Goal: Check status: Check status

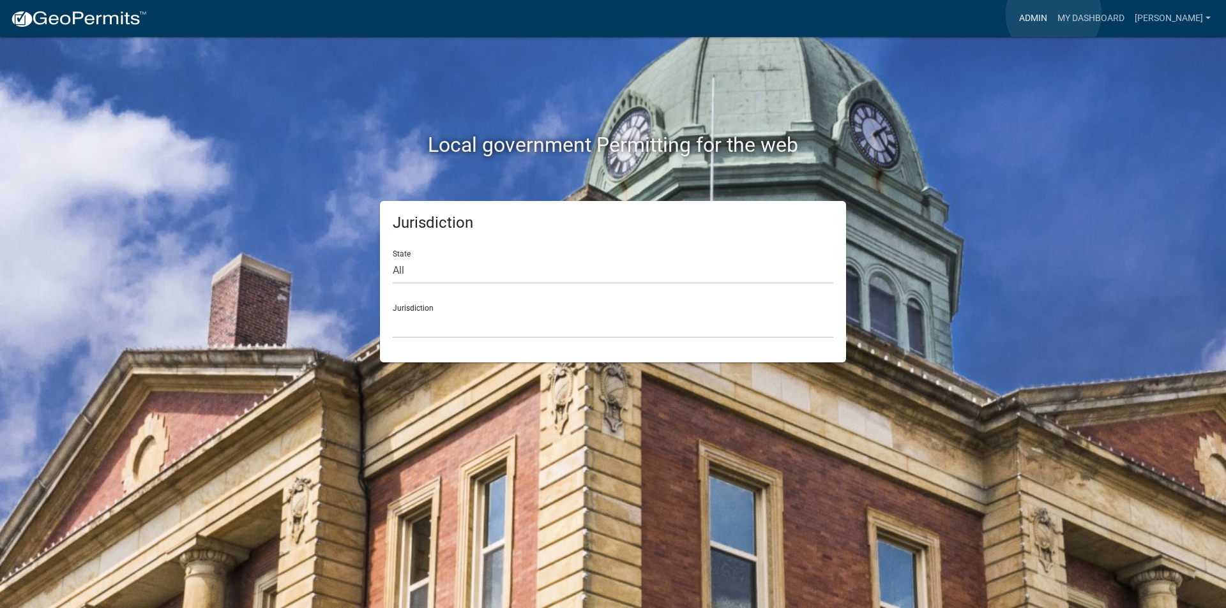
click at [1052, 14] on link "Admin" at bounding box center [1033, 18] width 38 height 24
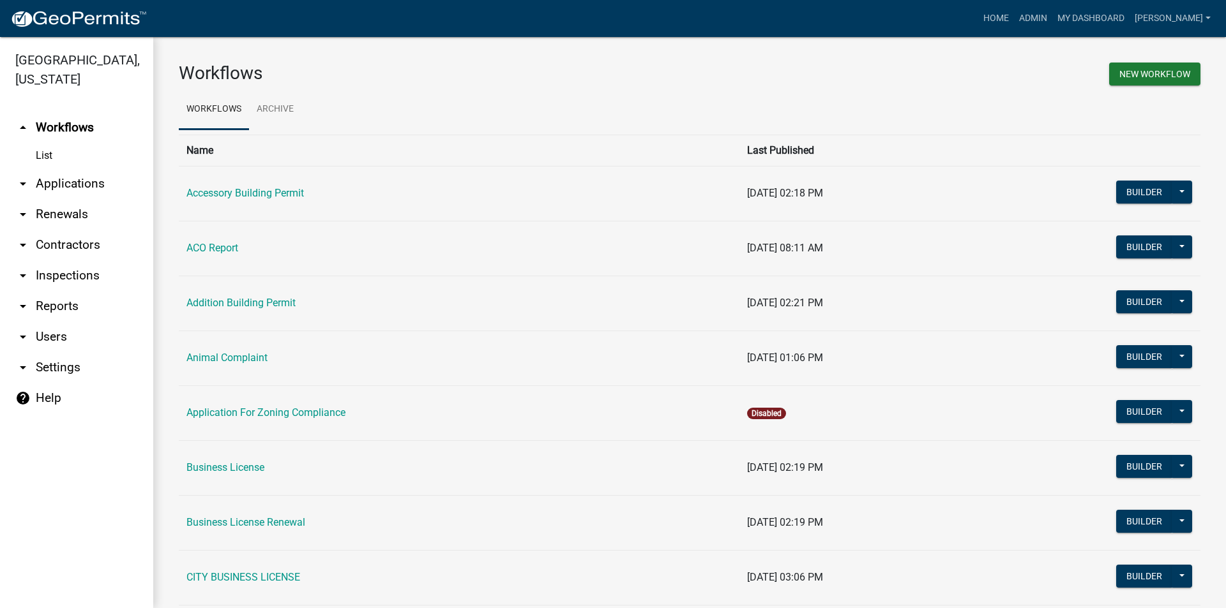
click at [58, 184] on link "arrow_drop_down Applications" at bounding box center [76, 184] width 153 height 31
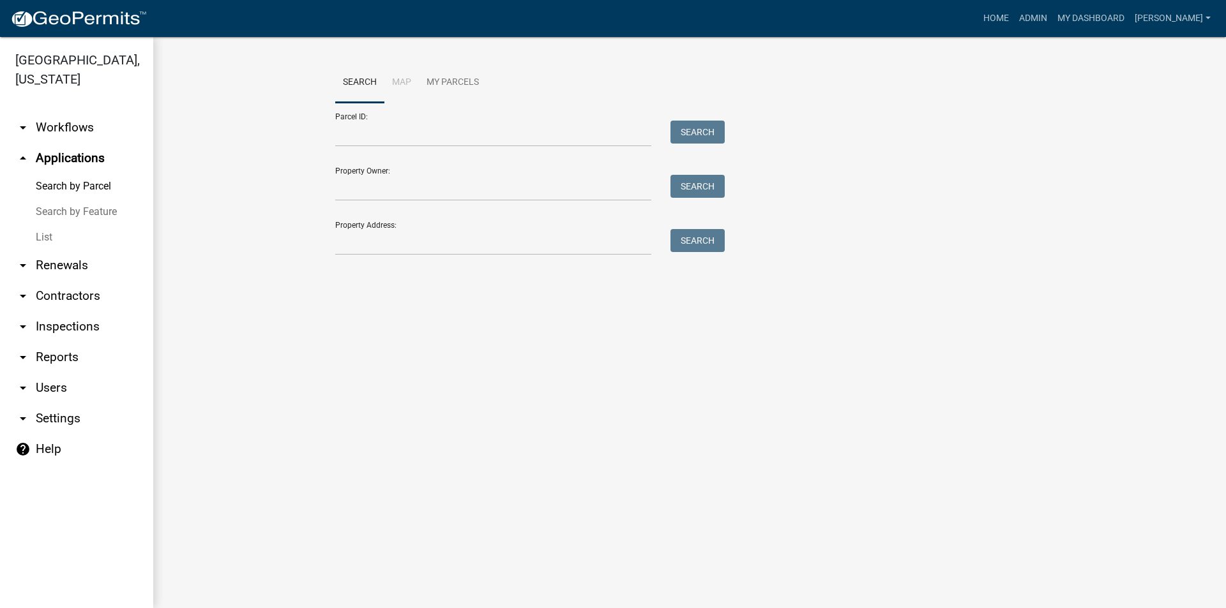
click at [43, 234] on link "List" at bounding box center [76, 238] width 153 height 26
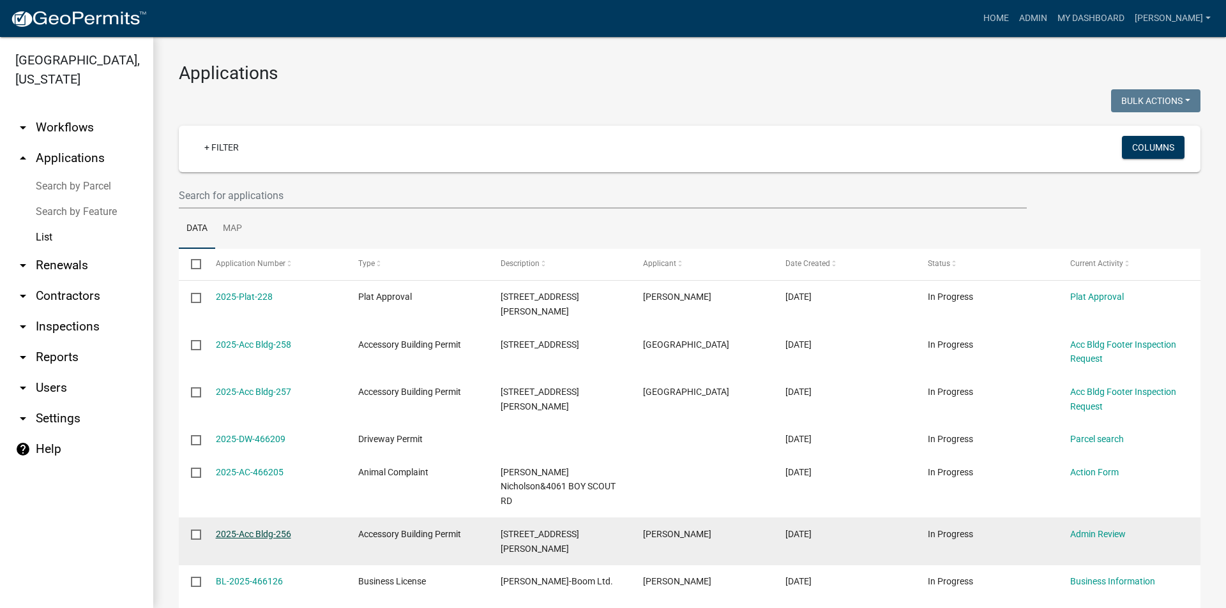
click at [264, 529] on link "2025-Acc Bldg-256" at bounding box center [253, 534] width 75 height 10
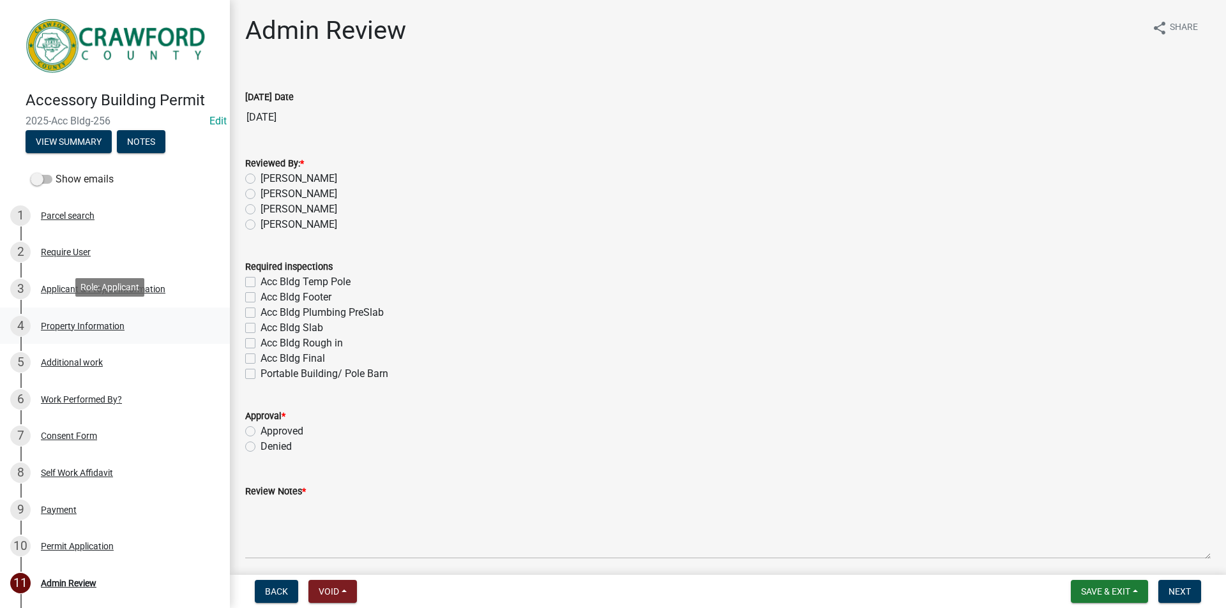
click at [86, 325] on div "Property Information" at bounding box center [83, 326] width 84 height 9
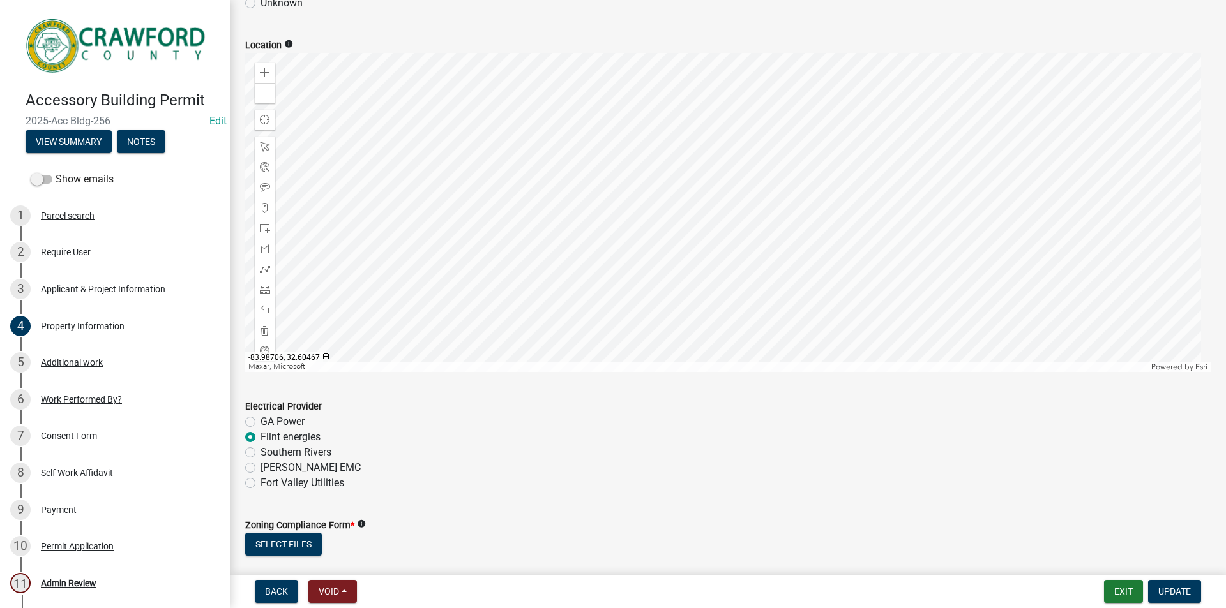
scroll to position [569, 0]
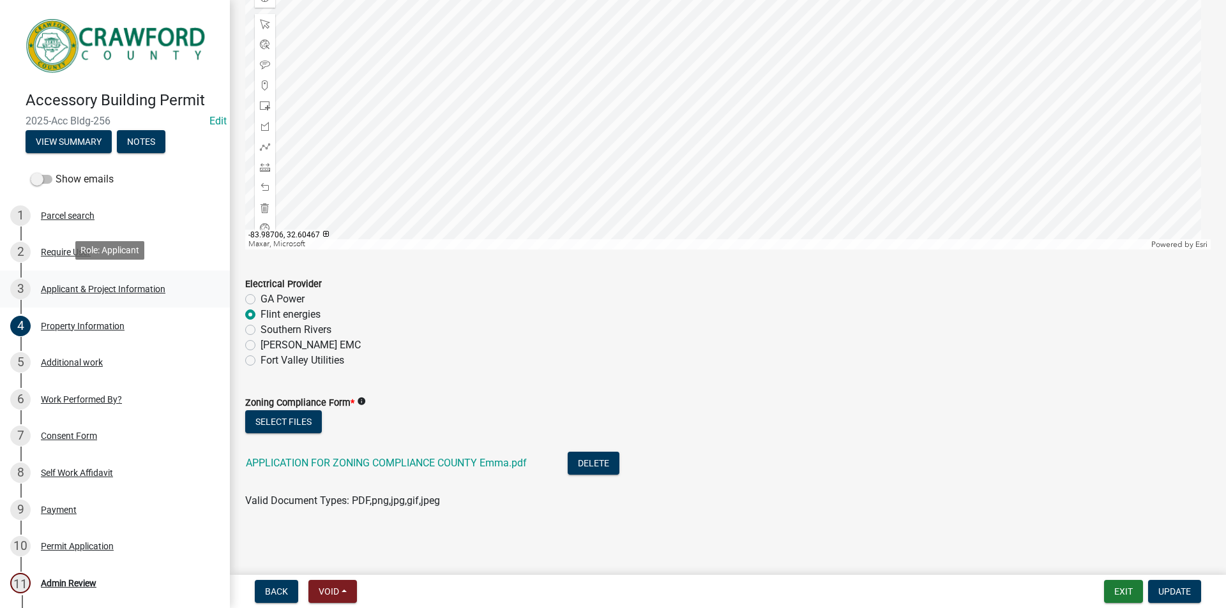
click at [52, 288] on div "Applicant & Project Information" at bounding box center [103, 289] width 124 height 9
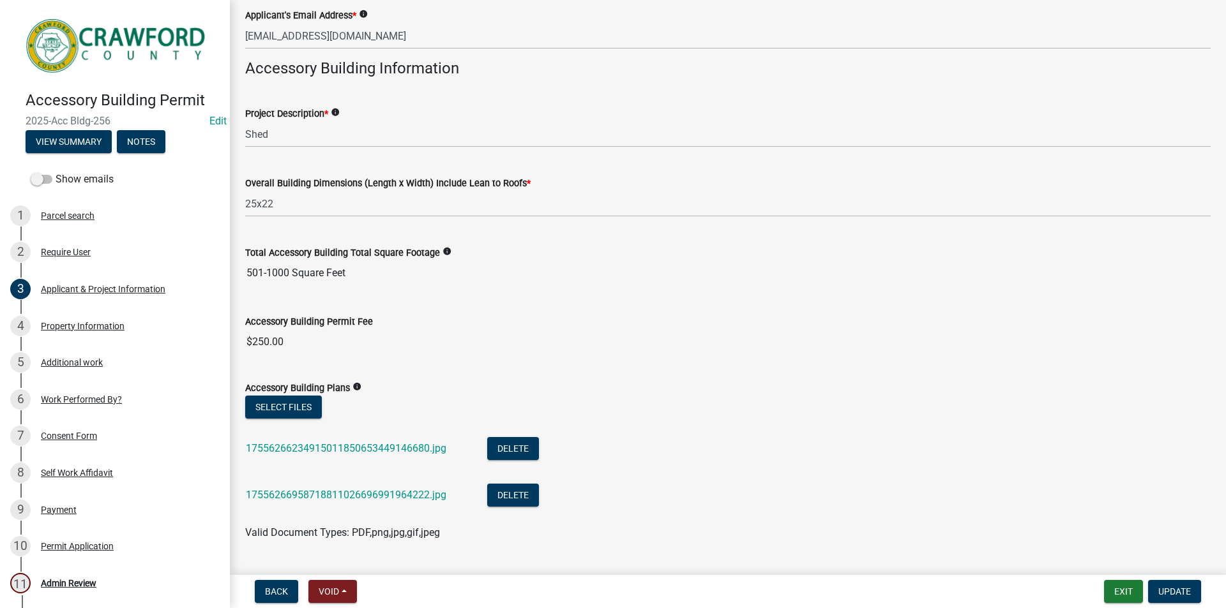
scroll to position [351, 0]
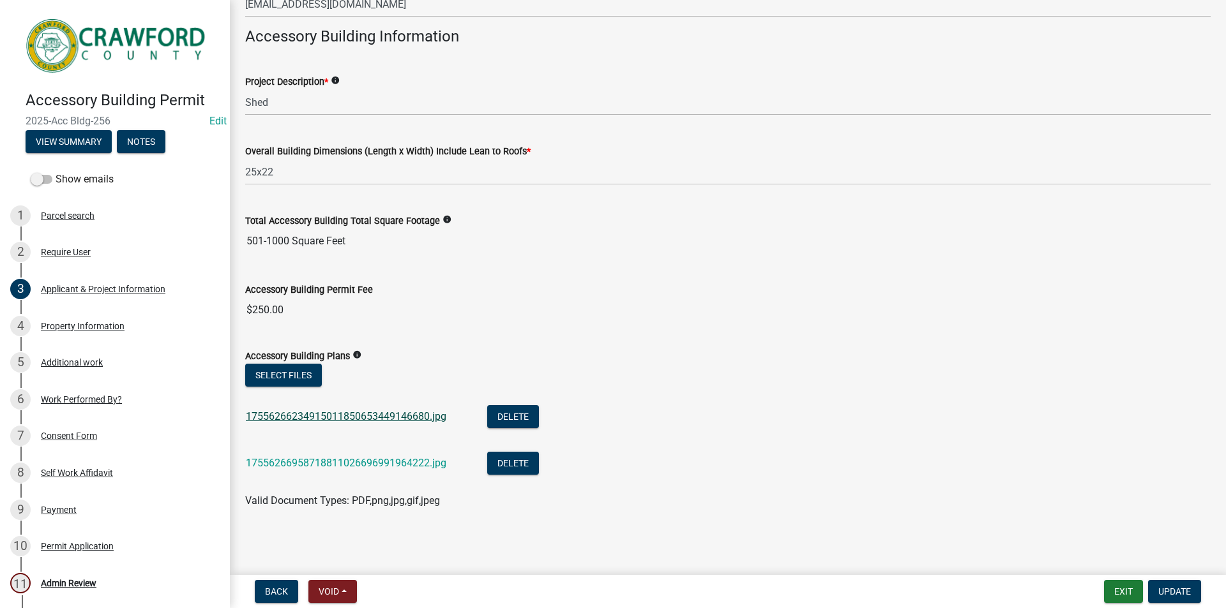
click at [333, 418] on link "17556266234915011850653449146680.jpg" at bounding box center [346, 416] width 200 height 12
click at [356, 462] on link "17556266958718811026696991964222.jpg" at bounding box center [346, 463] width 200 height 12
click at [81, 400] on div "Work Performed By?" at bounding box center [81, 399] width 81 height 9
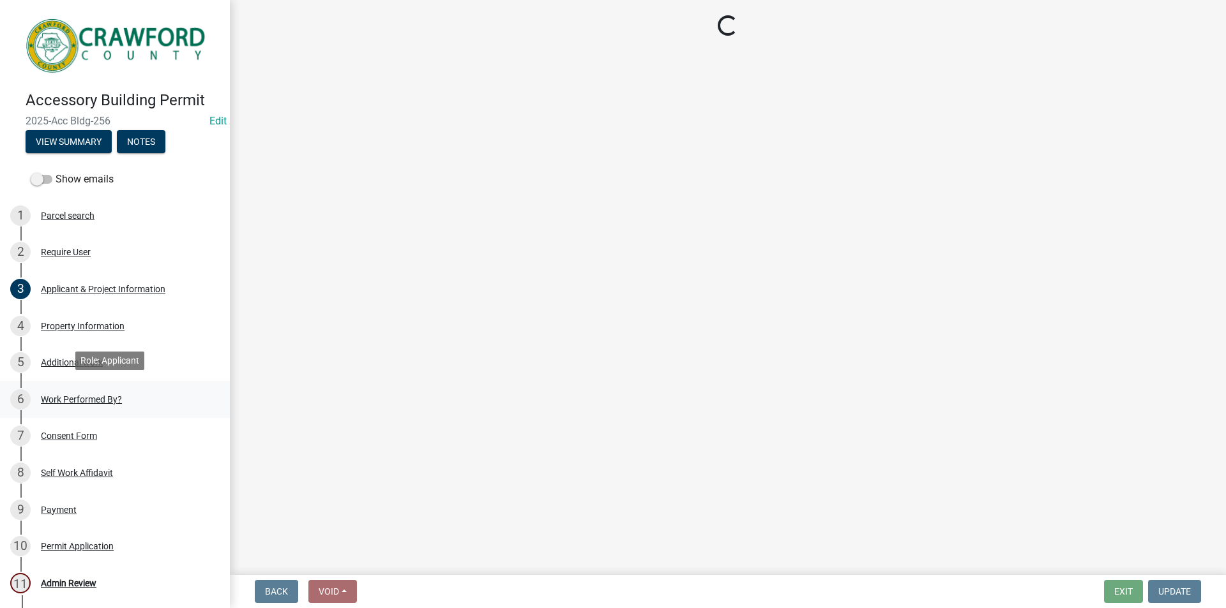
scroll to position [0, 0]
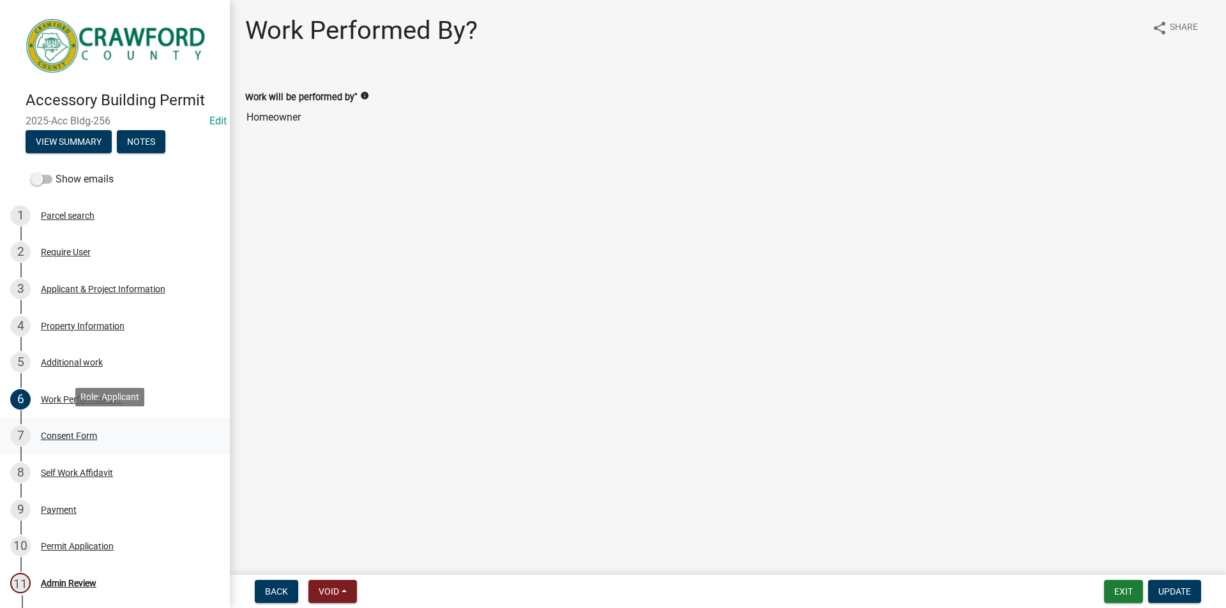
click at [83, 434] on div "Consent Form" at bounding box center [69, 436] width 56 height 9
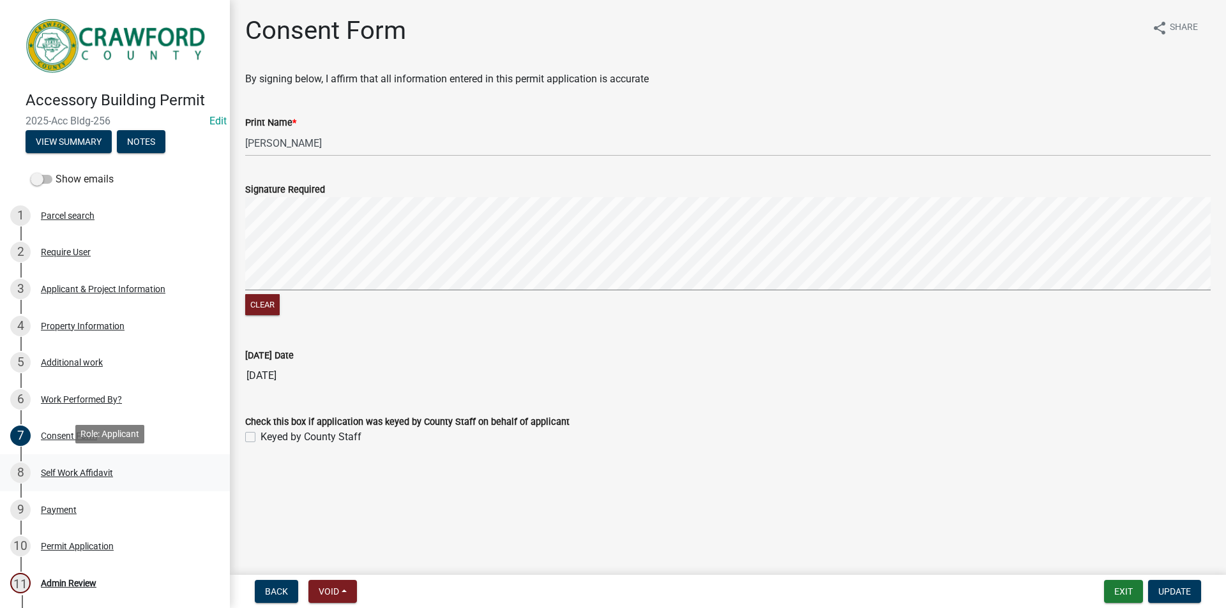
click at [75, 470] on div "Self Work Affidavit" at bounding box center [77, 473] width 72 height 9
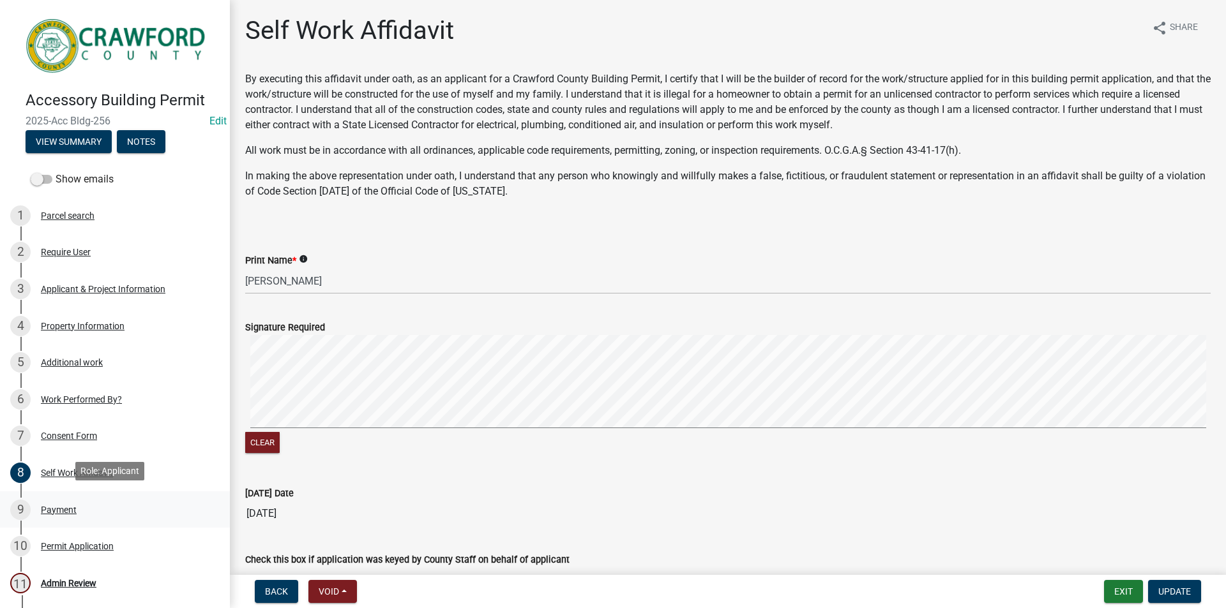
click at [68, 508] on div "Payment" at bounding box center [59, 510] width 36 height 9
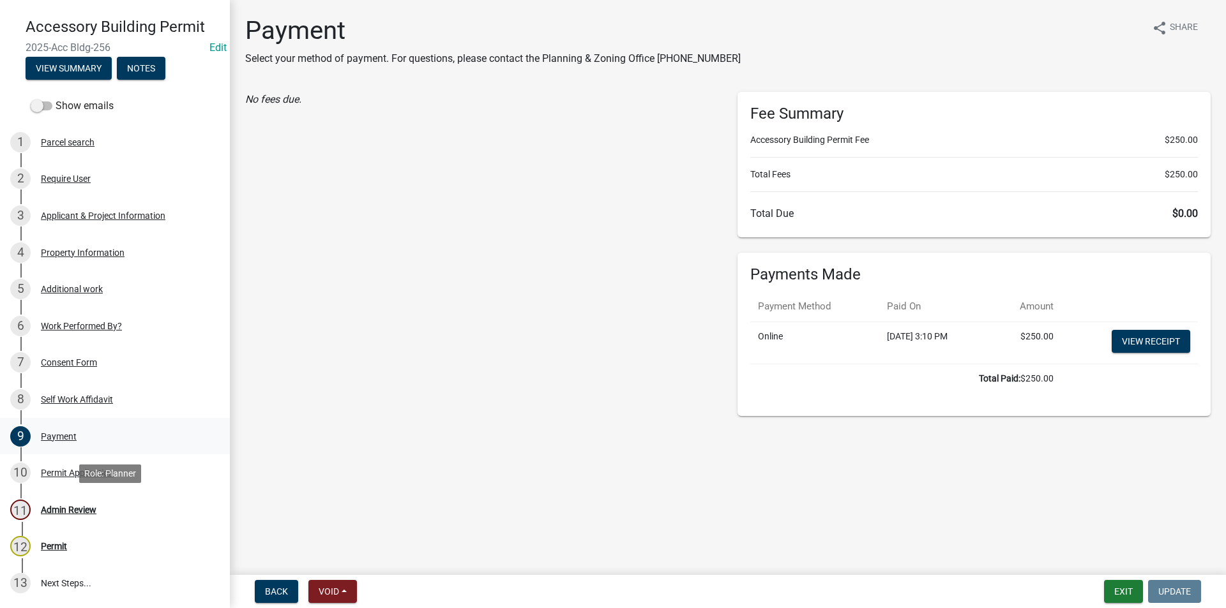
scroll to position [128, 0]
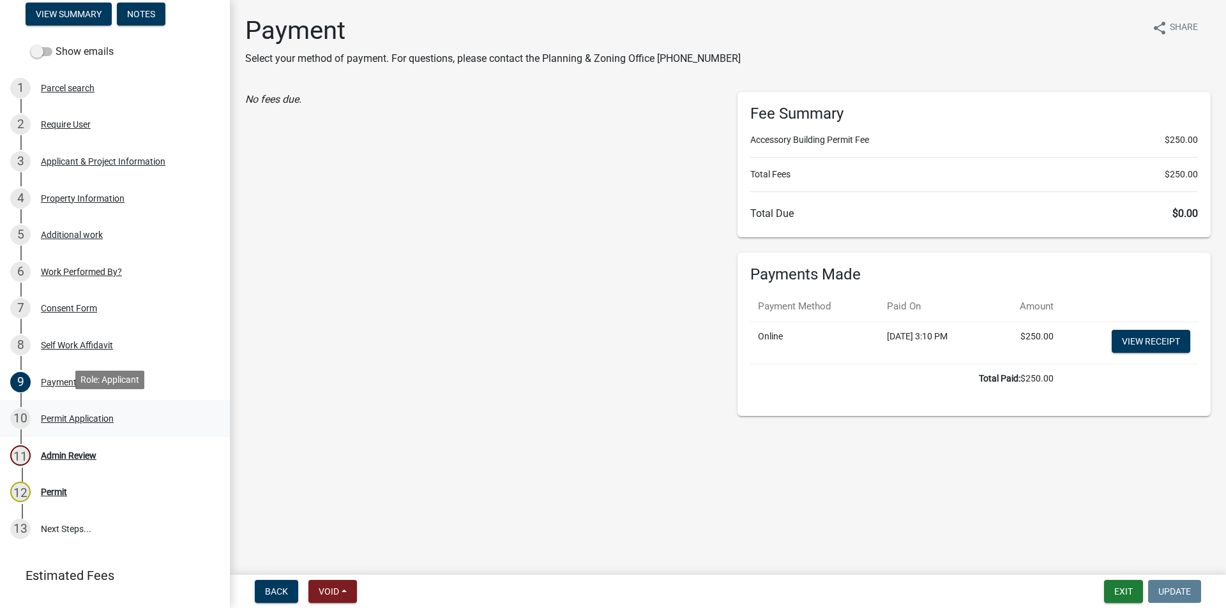
click at [82, 416] on div "Permit Application" at bounding box center [77, 418] width 73 height 9
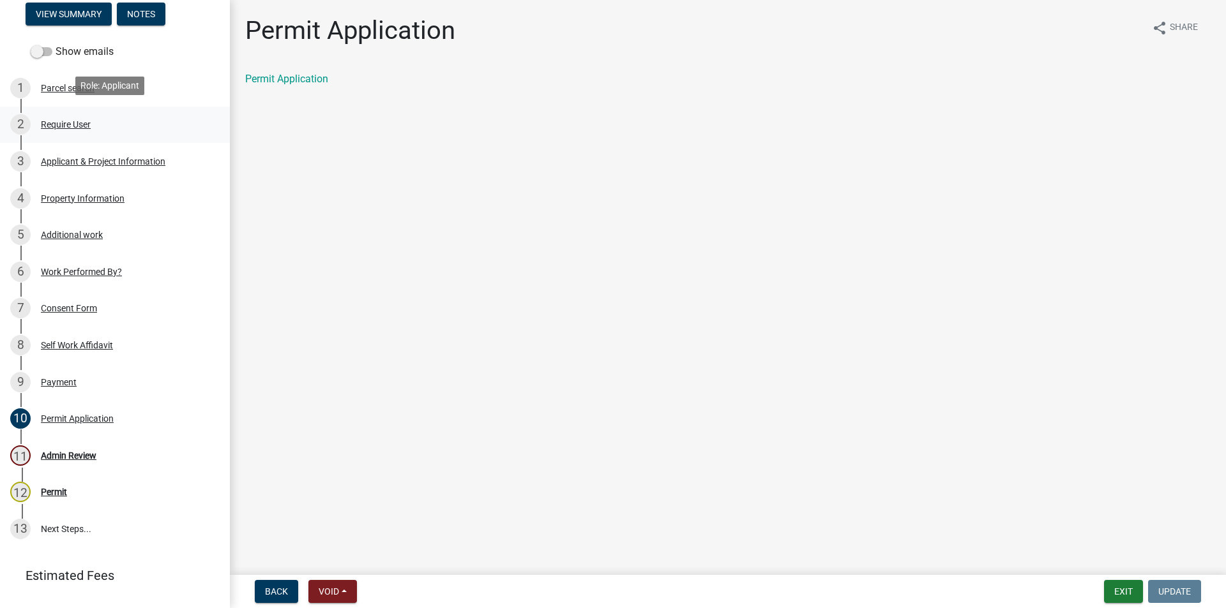
click at [64, 126] on div "2 Require User" at bounding box center [109, 124] width 199 height 20
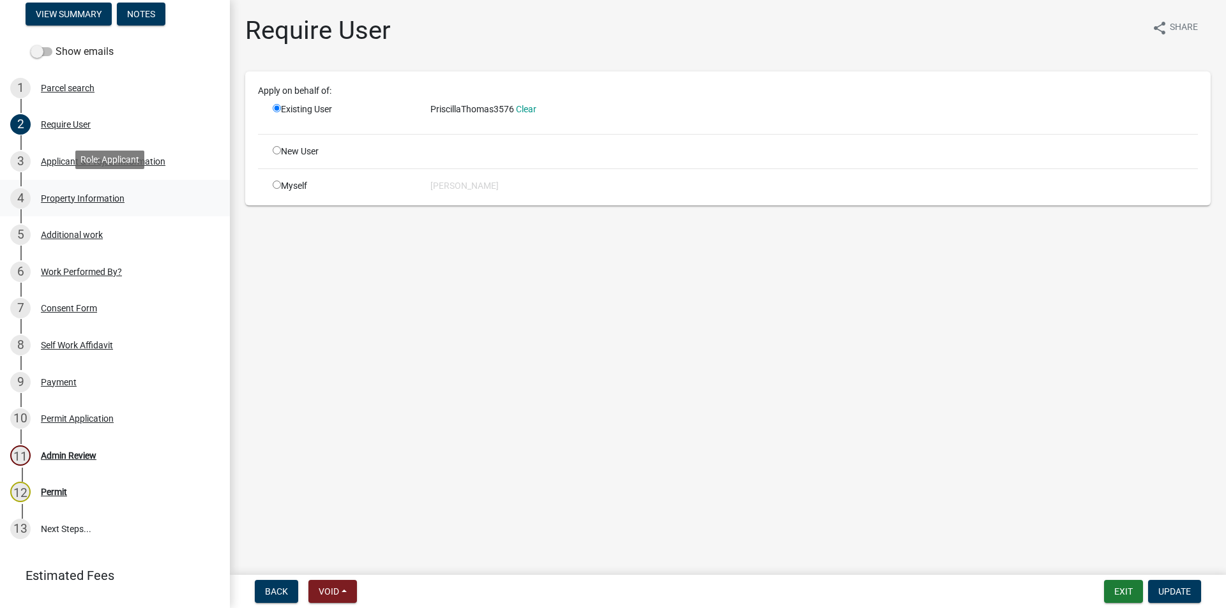
click at [94, 196] on div "Property Information" at bounding box center [83, 198] width 84 height 9
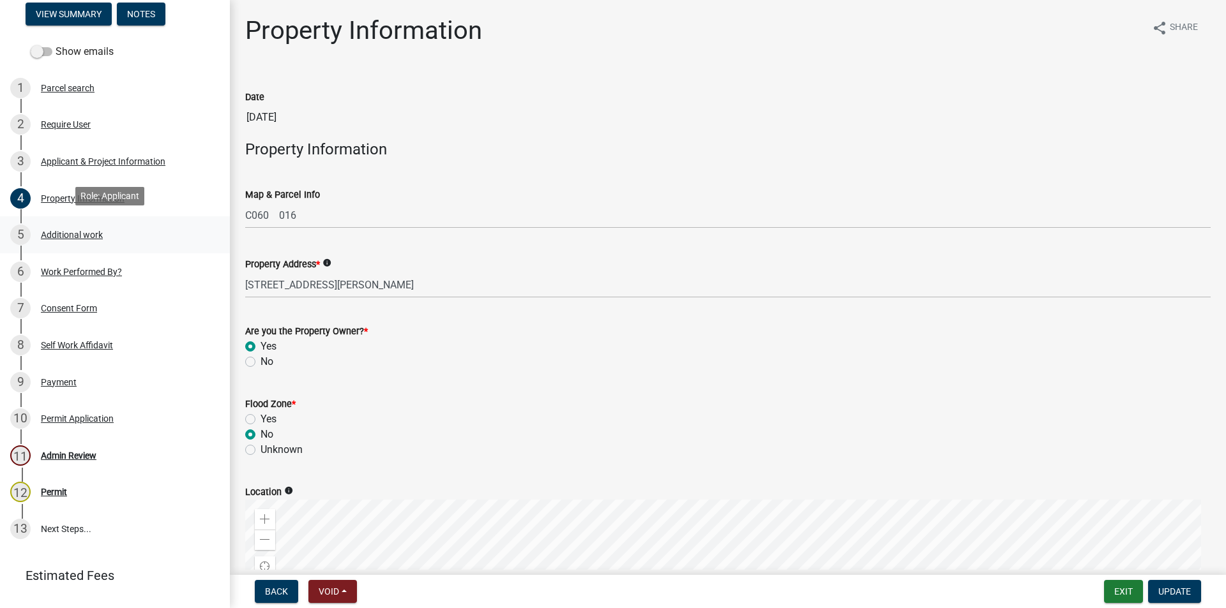
click at [93, 230] on div "Additional work" at bounding box center [72, 234] width 62 height 9
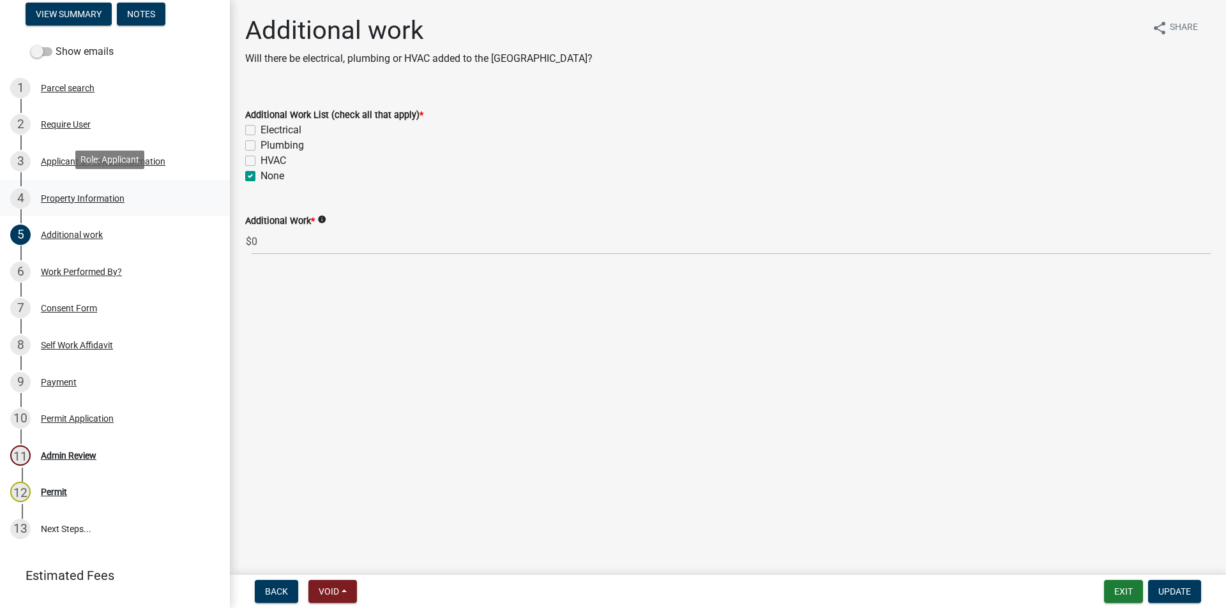
click at [102, 196] on div "Property Information" at bounding box center [83, 198] width 84 height 9
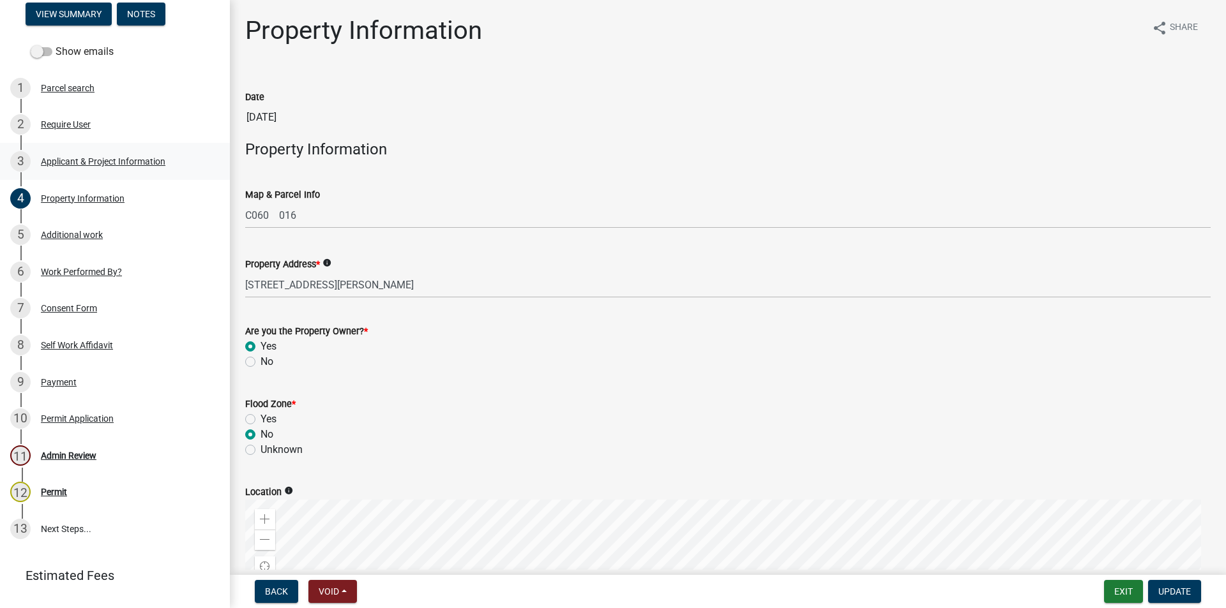
click at [72, 160] on div "Applicant & Project Information" at bounding box center [103, 161] width 124 height 9
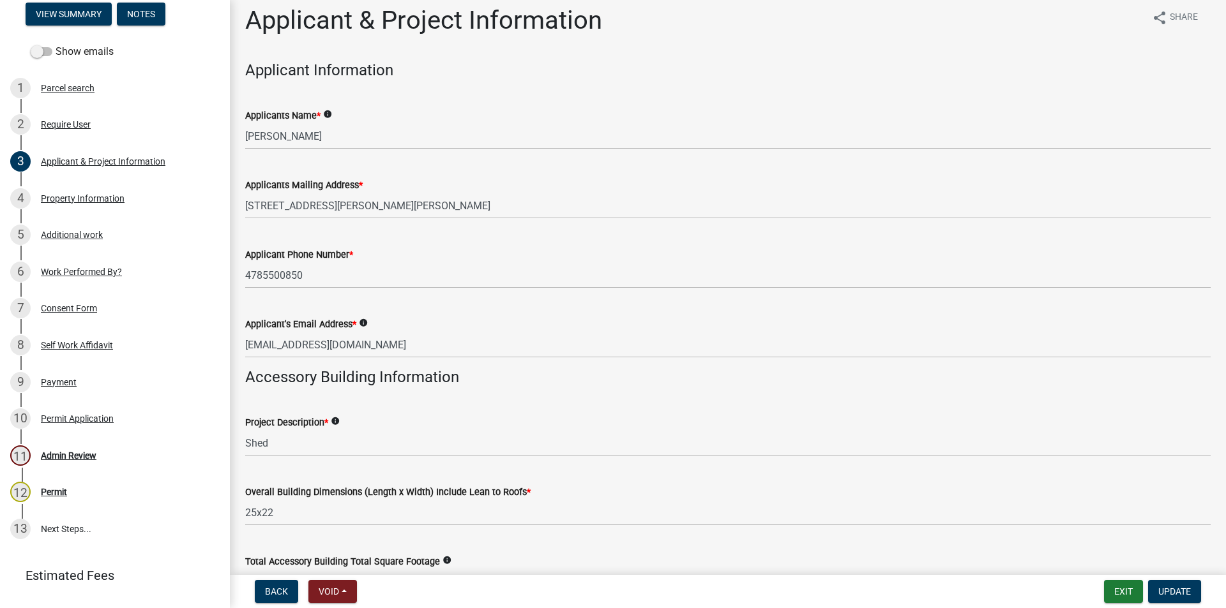
scroll to position [0, 0]
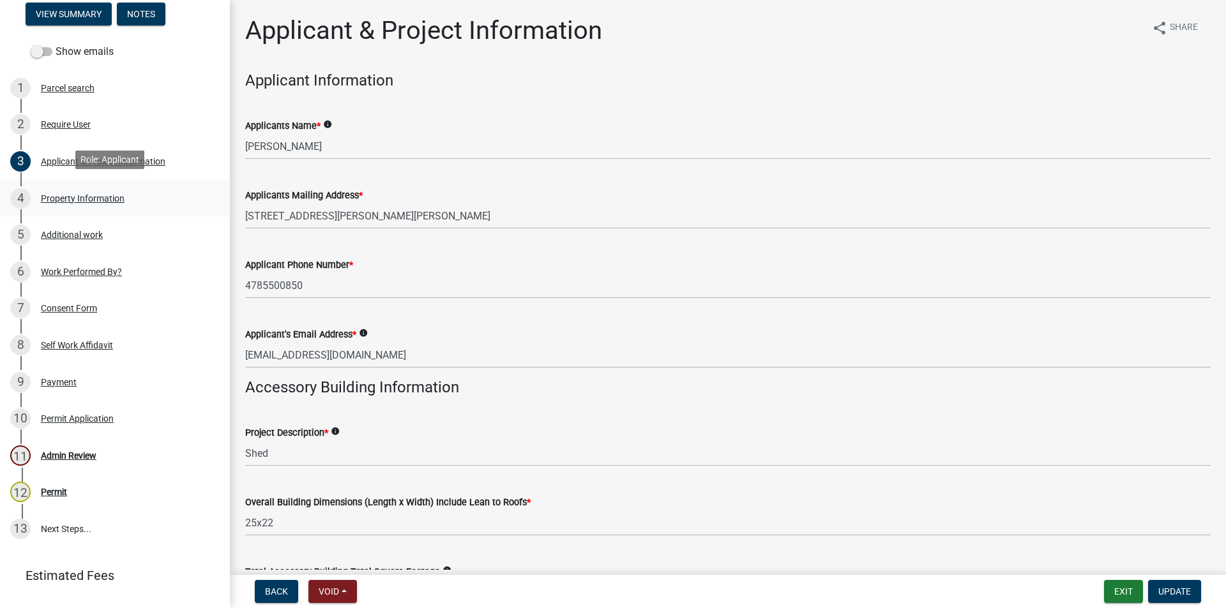
click at [72, 194] on div "Property Information" at bounding box center [83, 198] width 84 height 9
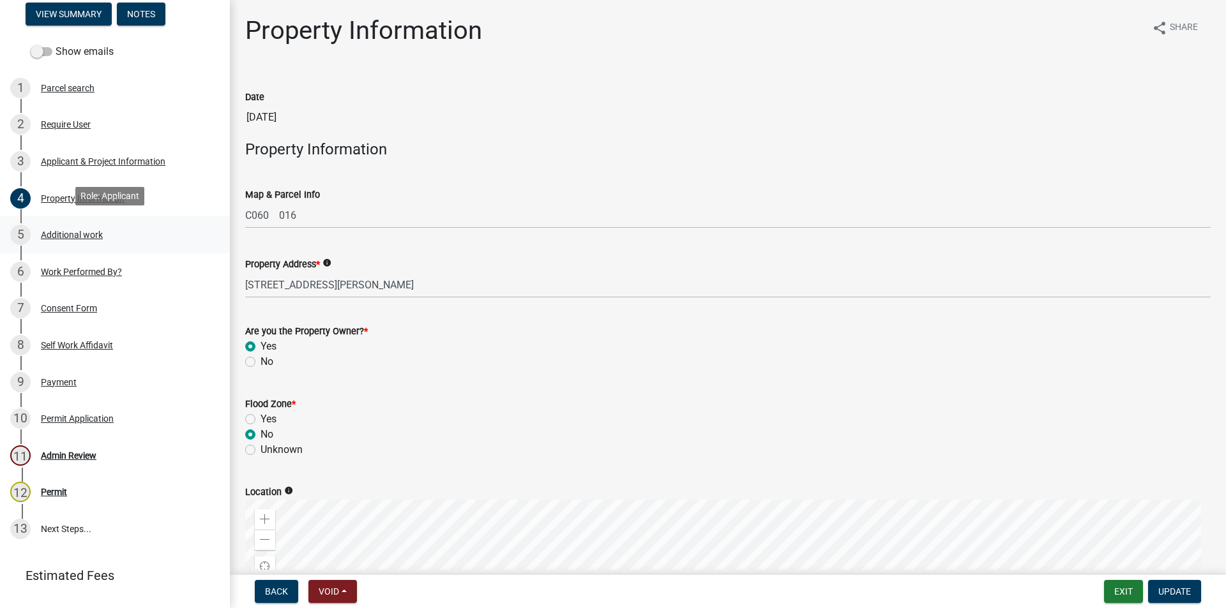
click at [81, 232] on div "Additional work" at bounding box center [72, 234] width 62 height 9
